Goal: Task Accomplishment & Management: Complete application form

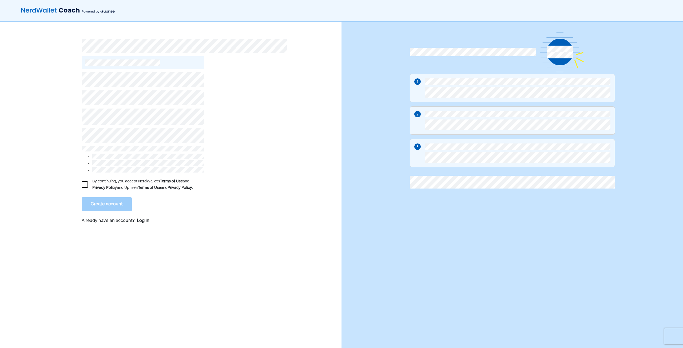
click at [140, 72] on div "By continuing, you accept NerdWallet’s Terms of Use and Privacy Policy and Upri…" at bounding box center [143, 149] width 123 height 160
click at [85, 184] on div at bounding box center [85, 185] width 6 height 6
click at [102, 205] on button "Create account" at bounding box center [107, 205] width 50 height 14
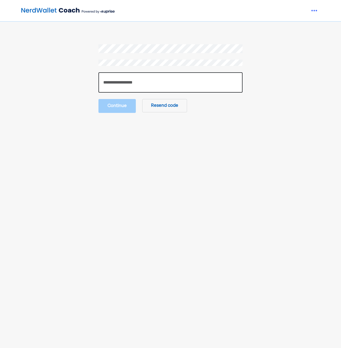
click at [115, 80] on input "number" at bounding box center [171, 82] width 144 height 20
type input "******"
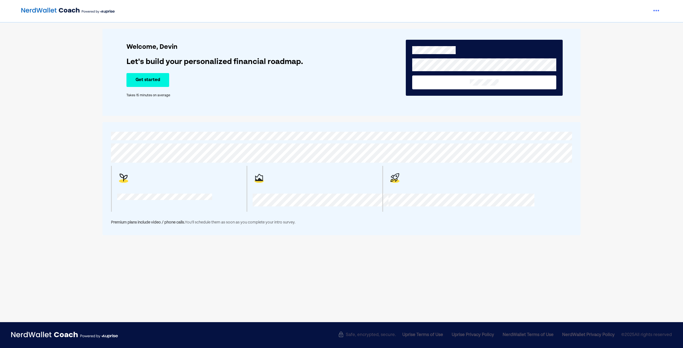
click at [156, 83] on button "Get started" at bounding box center [148, 80] width 43 height 14
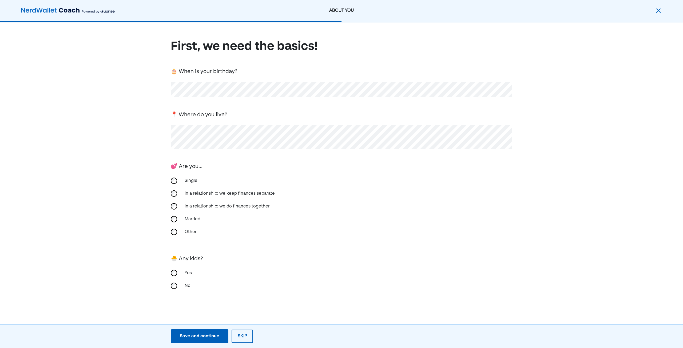
click at [186, 180] on div "Single" at bounding box center [208, 181] width 53 height 13
click at [186, 289] on div "No" at bounding box center [208, 286] width 53 height 13
click at [215, 335] on div "Save and continue" at bounding box center [200, 336] width 40 height 6
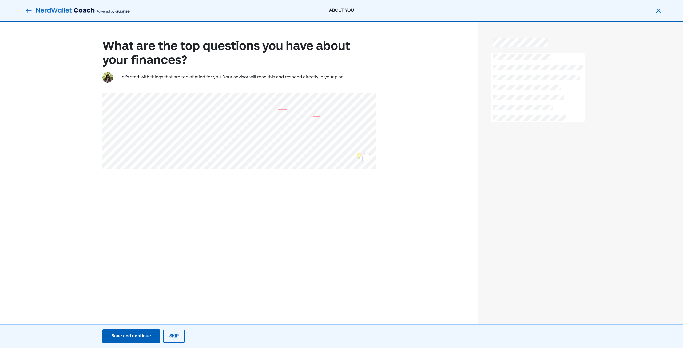
click at [143, 336] on div "Save and continue" at bounding box center [132, 336] width 40 height 6
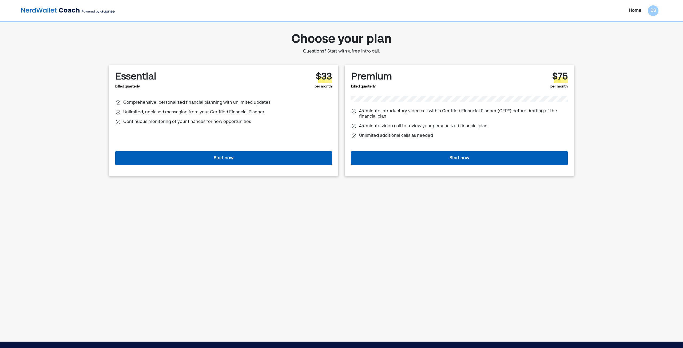
click at [360, 52] on span "Start with a free intro call." at bounding box center [354, 51] width 53 height 4
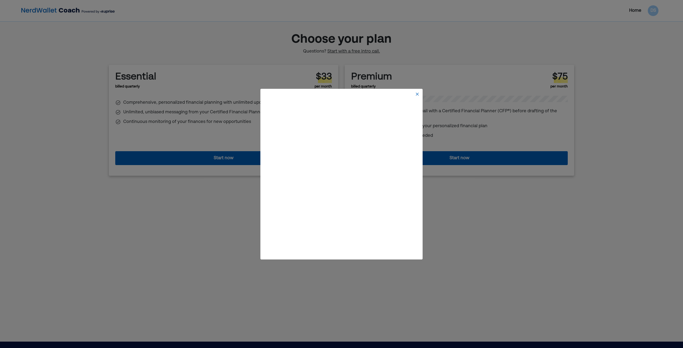
click at [419, 94] on img at bounding box center [417, 94] width 4 height 4
